Goal: Navigation & Orientation: Find specific page/section

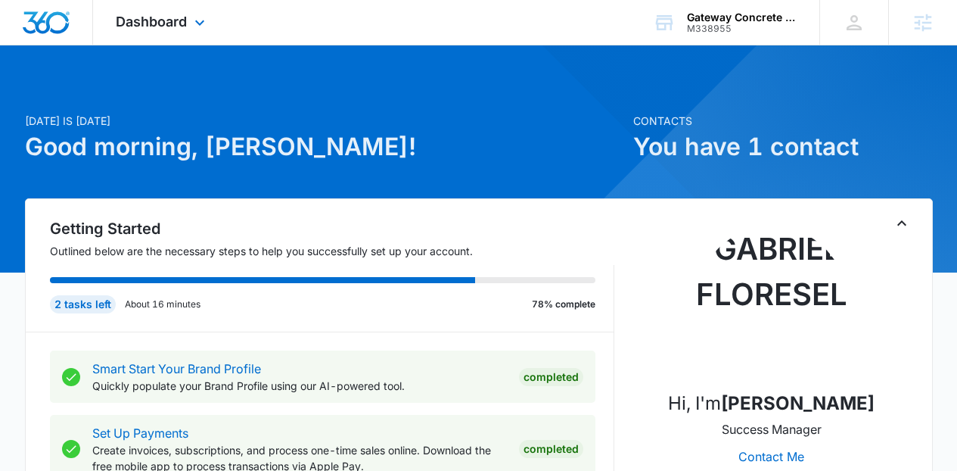
click at [202, 35] on div "Dashboard Apps Reputation Websites Forms CRM Email Social Content Ads Intellige…" at bounding box center [162, 22] width 138 height 45
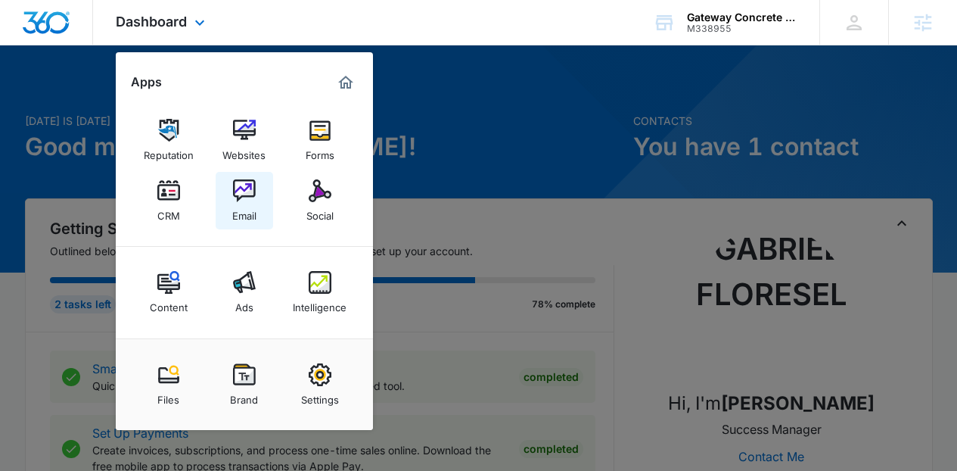
click at [243, 194] on img at bounding box center [244, 190] width 23 height 23
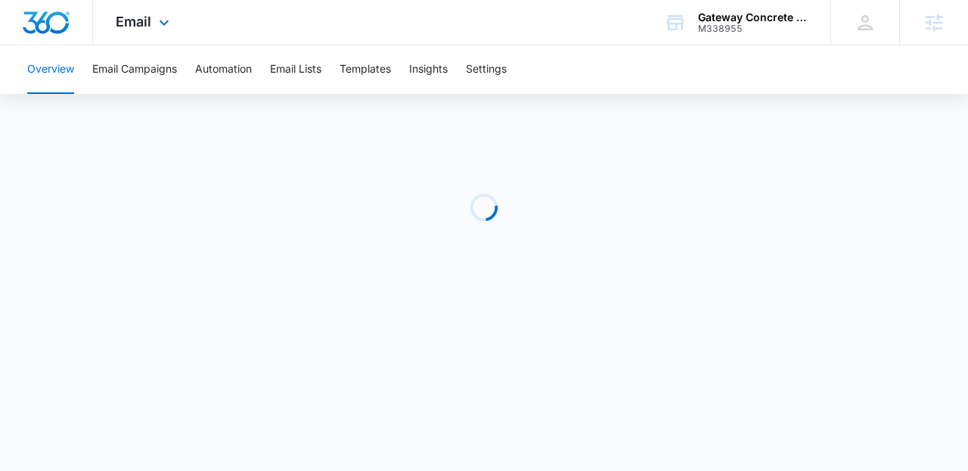
click at [168, 33] on div "Email Apps Reputation Websites Forms CRM Email Social Content Ads Intelligence …" at bounding box center [144, 22] width 103 height 45
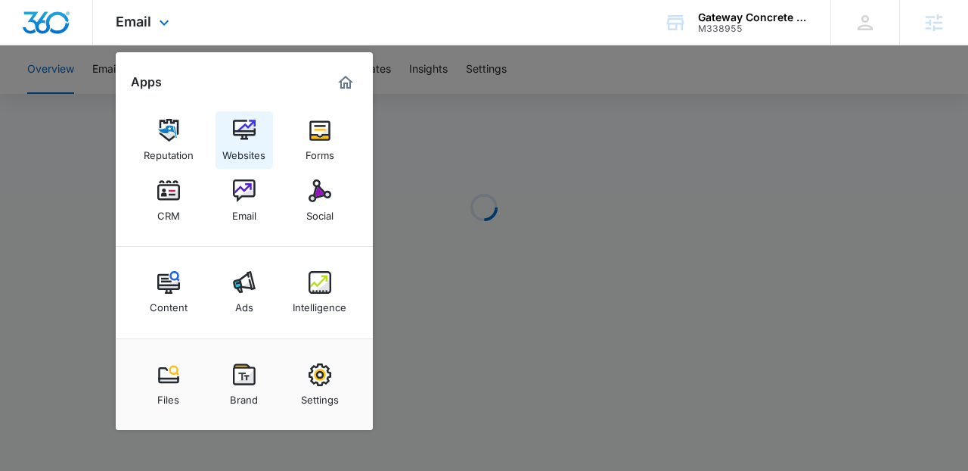
click at [228, 126] on link "Websites" at bounding box center [244, 139] width 57 height 57
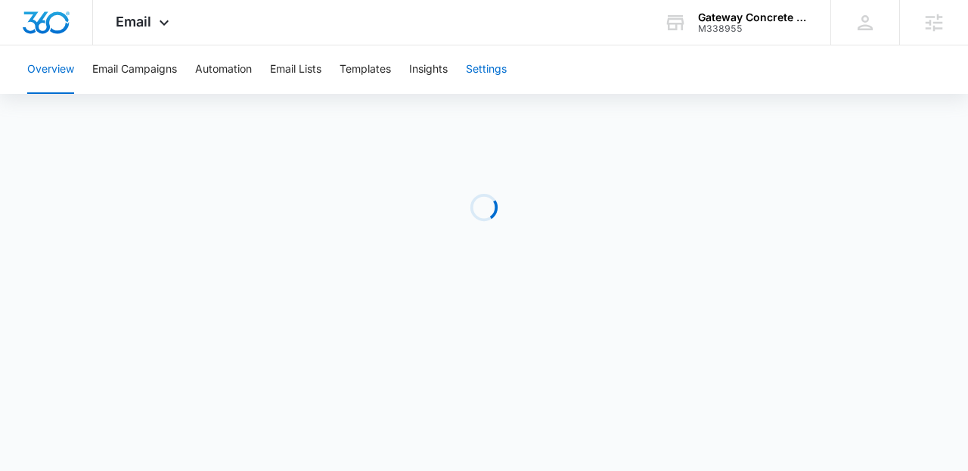
click at [481, 61] on button "Settings" at bounding box center [486, 69] width 41 height 48
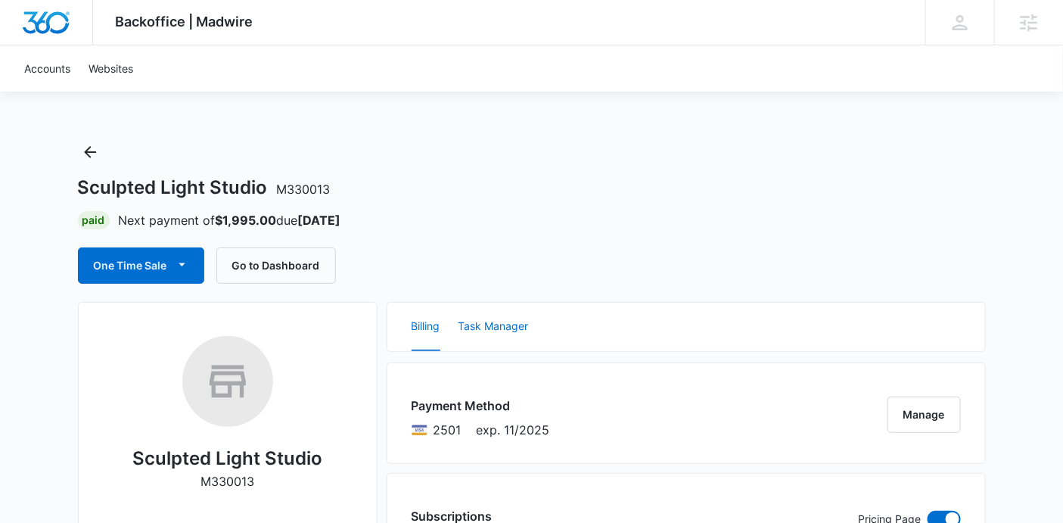
click at [523, 336] on button "Task Manager" at bounding box center [493, 327] width 70 height 48
